Goal: Complete application form

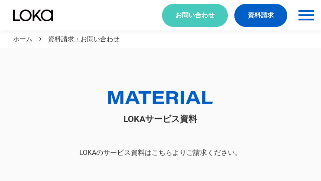
scroll to position [48, 0]
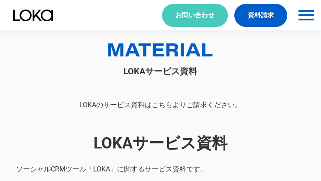
select select "その他"
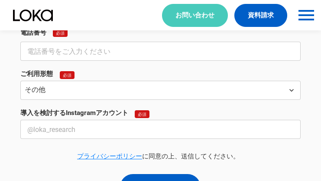
select select "その他"
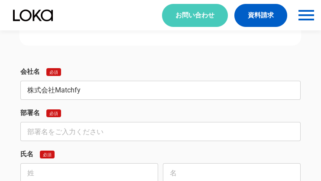
type input "株式会社Matchfy"
type input "プラットフォーム事業部"
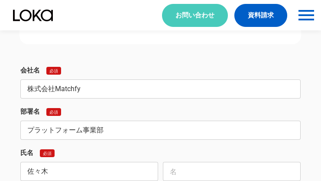
type input "佐々木"
type input "[PERSON_NAME]"
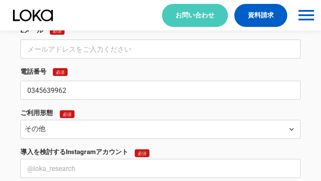
type input "0345639962"
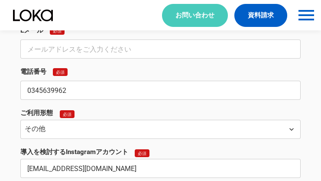
type input "[EMAIL_ADDRESS][DOMAIN_NAME]"
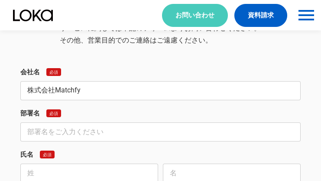
type input "株式会社Matchfy"
type input "プラットフォーム事業部"
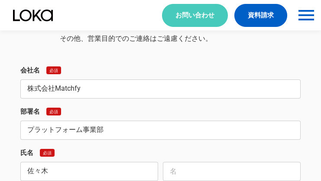
type input "佐々木"
type input "[PERSON_NAME]"
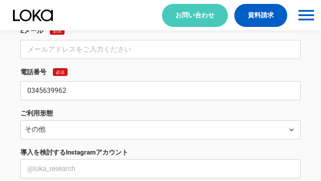
type input "0345639962"
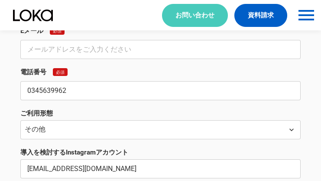
type input "[EMAIL_ADDRESS][DOMAIN_NAME]"
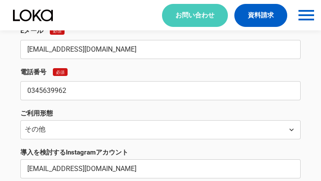
scroll to position [1093, 0]
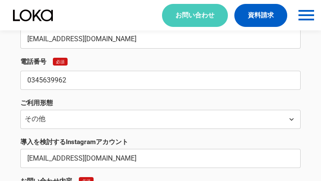
type input "[EMAIL_ADDRESS][DOMAIN_NAME]"
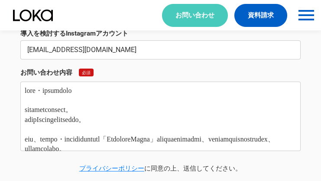
type textarea "lore・ipsumdolo sitametconsect。 adipIscingelitseddo。 eiu、tempo・incididuntutl「Etd…"
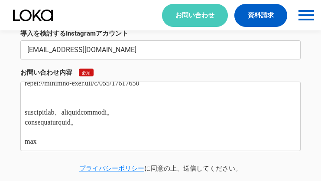
scroll to position [0, 0]
